Goal: Transaction & Acquisition: Purchase product/service

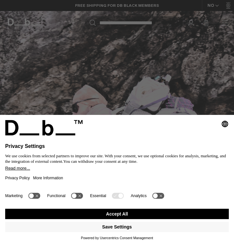
click at [85, 210] on button "Accept All" at bounding box center [116, 214] width 223 height 10
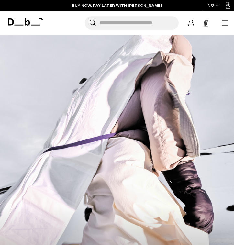
scroll to position [885, 0]
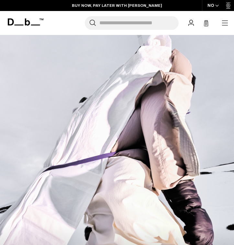
click at [222, 19] on icon "button" at bounding box center [225, 23] width 8 height 8
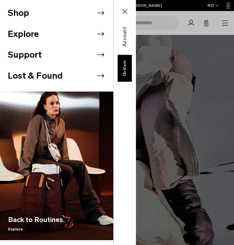
click at [99, 12] on icon at bounding box center [101, 13] width 10 height 10
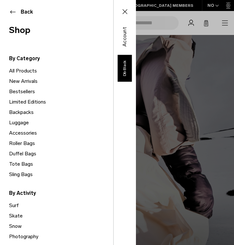
scroll to position [0, 0]
click at [10, 12] on button "Back" at bounding box center [56, 12] width 95 height 8
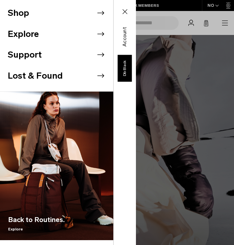
click at [127, 11] on icon at bounding box center [125, 12] width 8 height 8
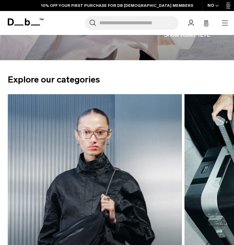
scroll to position [1183, 0]
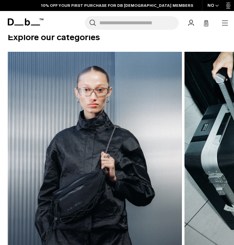
click at [227, 22] on icon "button" at bounding box center [225, 23] width 8 height 8
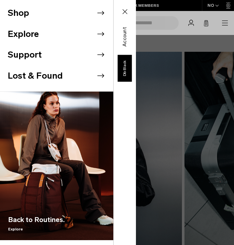
click at [136, 32] on div "Shop Explore Support Lost & Found" at bounding box center [68, 122] width 136 height 245
click at [136, 22] on div "Shop Explore Support Lost & Found" at bounding box center [68, 122] width 136 height 245
click at [124, 9] on icon at bounding box center [125, 12] width 8 height 8
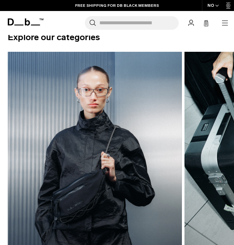
click at [123, 23] on input "Search for Bags, Luggage..." at bounding box center [138, 23] width 79 height 14
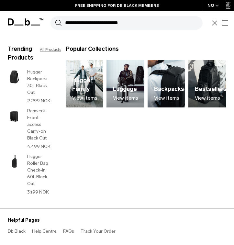
click at [27, 51] on h3 "Trending Products" at bounding box center [21, 53] width 26 height 17
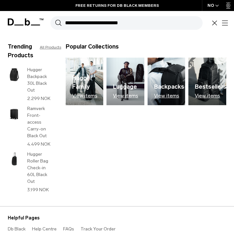
click at [75, 24] on input "Search for Bags, Luggage..." at bounding box center [133, 23] width 137 height 14
type input "***"
click at [58, 23] on button "Search" at bounding box center [58, 22] width 7 height 7
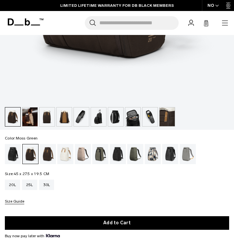
click at [135, 148] on div "Moss Green" at bounding box center [135, 154] width 16 height 20
click at [134, 152] on div "Moss Green" at bounding box center [135, 154] width 16 height 20
click at [156, 151] on div "Line Cluster" at bounding box center [153, 154] width 16 height 20
click at [185, 151] on div "Sand Grey" at bounding box center [188, 154] width 16 height 20
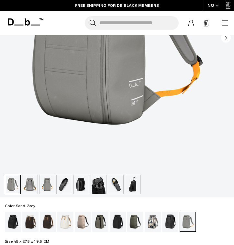
scroll to position [227, 0]
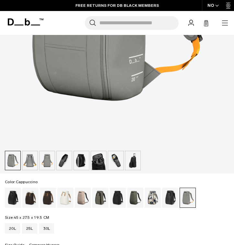
click at [32, 200] on div "Cappuccino" at bounding box center [30, 198] width 16 height 20
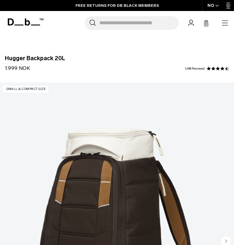
click at [108, 59] on span "Hugger Backpack 20L" at bounding box center [117, 58] width 224 height 6
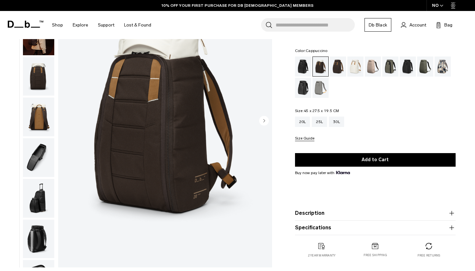
scroll to position [69, 0]
click at [234, 121] on circle "Next slide" at bounding box center [264, 121] width 10 height 10
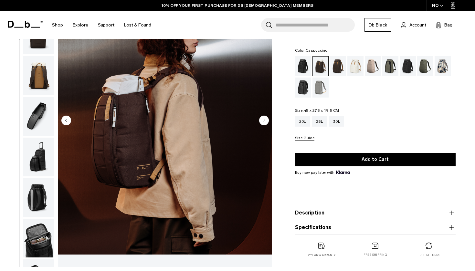
click at [234, 121] on circle "Next slide" at bounding box center [264, 121] width 10 height 10
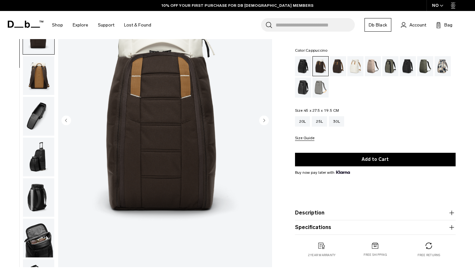
scroll to position [82, 0]
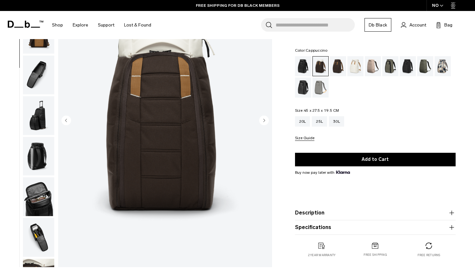
click at [68, 120] on circle "Previous slide" at bounding box center [66, 121] width 10 height 10
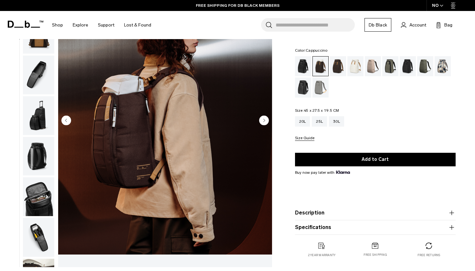
scroll to position [41, 0]
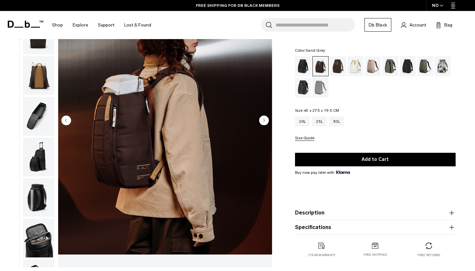
click at [234, 89] on div "Sand Grey" at bounding box center [321, 88] width 16 height 20
click at [234, 87] on div "Sand Grey" at bounding box center [321, 88] width 16 height 20
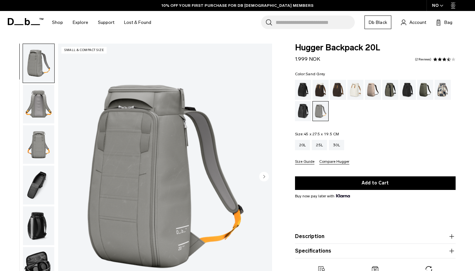
click at [266, 176] on circle "Next slide" at bounding box center [264, 177] width 10 height 10
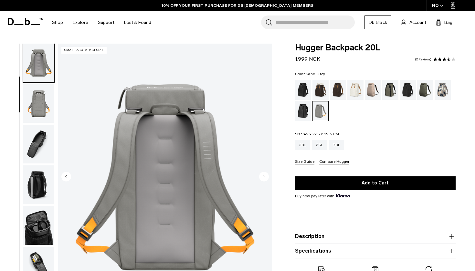
click at [266, 176] on circle "Next slide" at bounding box center [264, 177] width 10 height 10
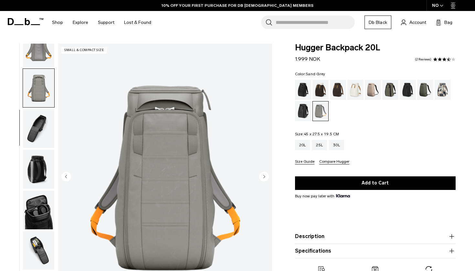
click at [266, 176] on circle "Next slide" at bounding box center [264, 177] width 10 height 10
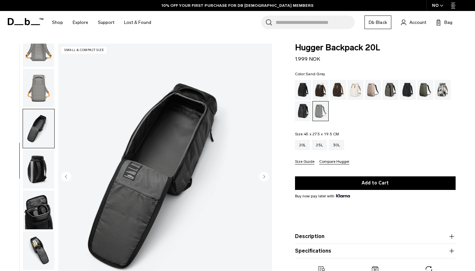
click at [266, 176] on circle "Next slide" at bounding box center [264, 177] width 10 height 10
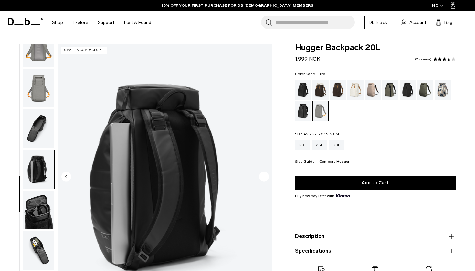
click at [266, 176] on circle "Next slide" at bounding box center [264, 177] width 10 height 10
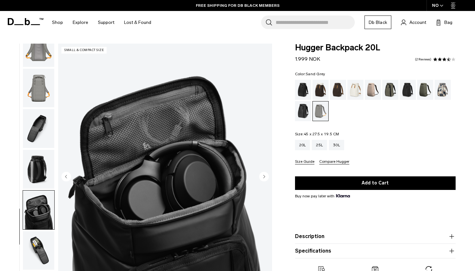
click at [266, 176] on circle "Next slide" at bounding box center [264, 177] width 10 height 10
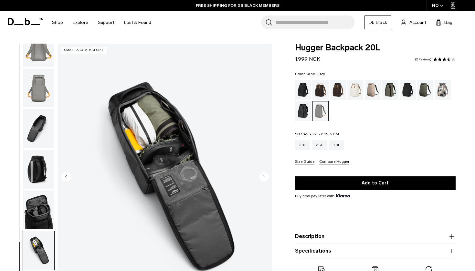
click at [266, 176] on circle "Next slide" at bounding box center [264, 177] width 10 height 10
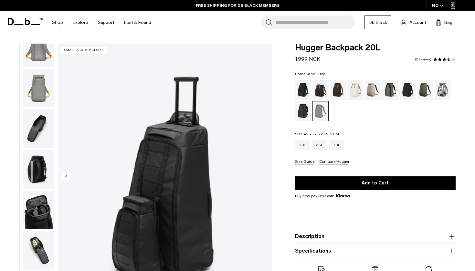
click at [266, 176] on img "8 / 8" at bounding box center [165, 177] width 214 height 267
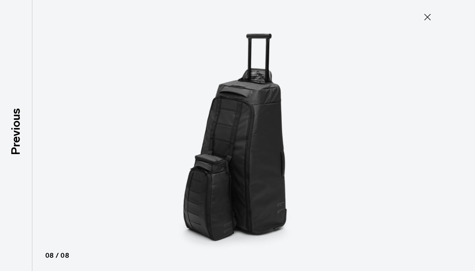
click at [430, 18] on icon at bounding box center [428, 17] width 10 height 10
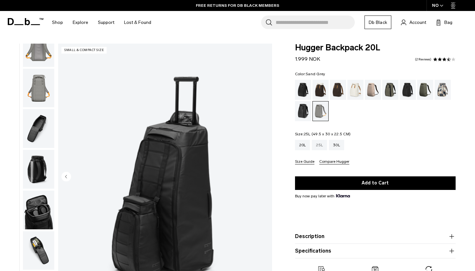
click at [326, 144] on div "25L" at bounding box center [319, 145] width 15 height 10
